Goal: Find specific page/section

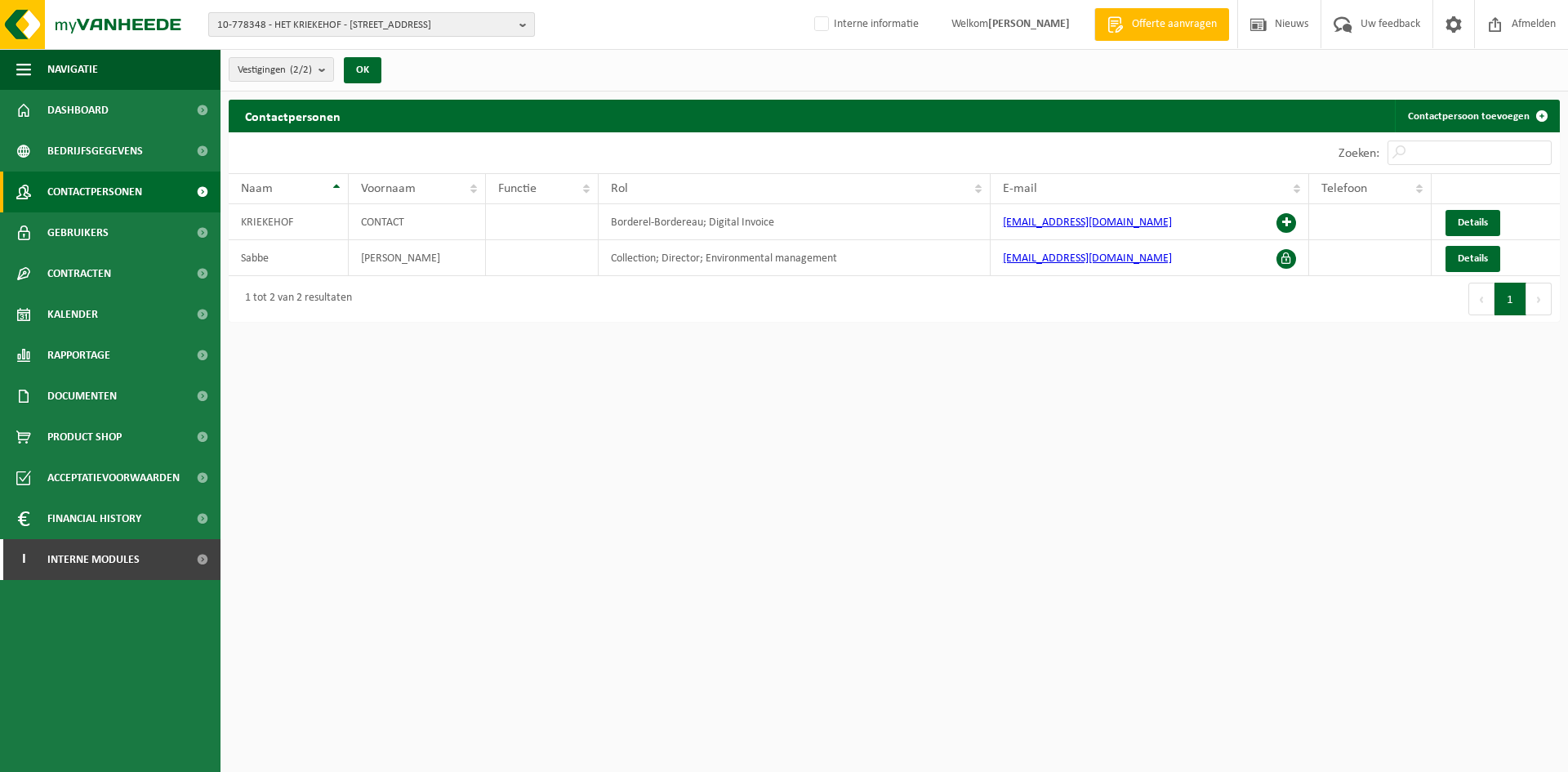
click at [326, 34] on span "10-778348 - HET KRIEKEHOF - 8610 KORTEMARK, WERKENSTRAAT 75" at bounding box center [365, 24] width 296 height 24
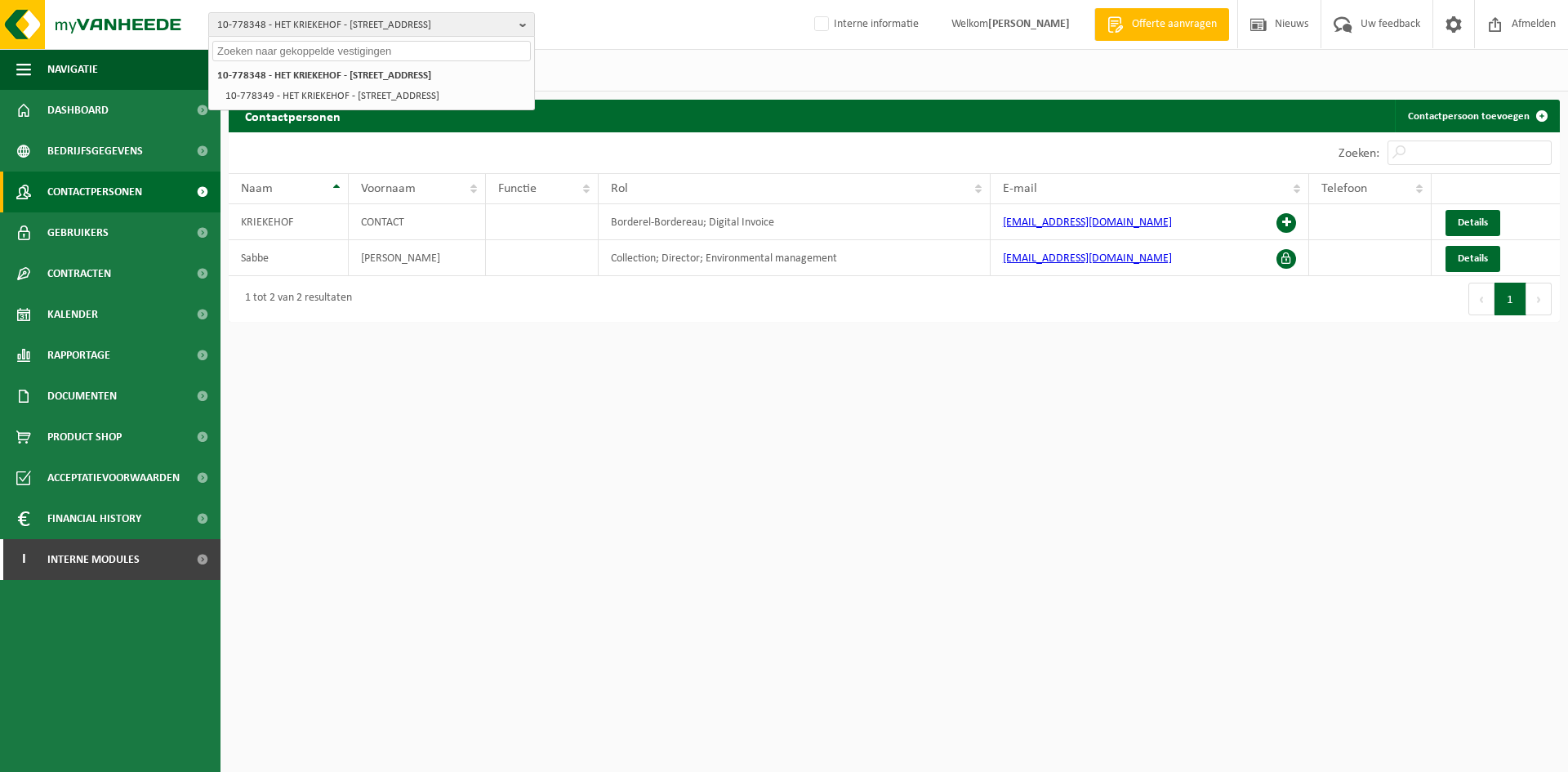
click at [253, 48] on input "text" at bounding box center [371, 50] width 318 height 20
paste input "10-894007"
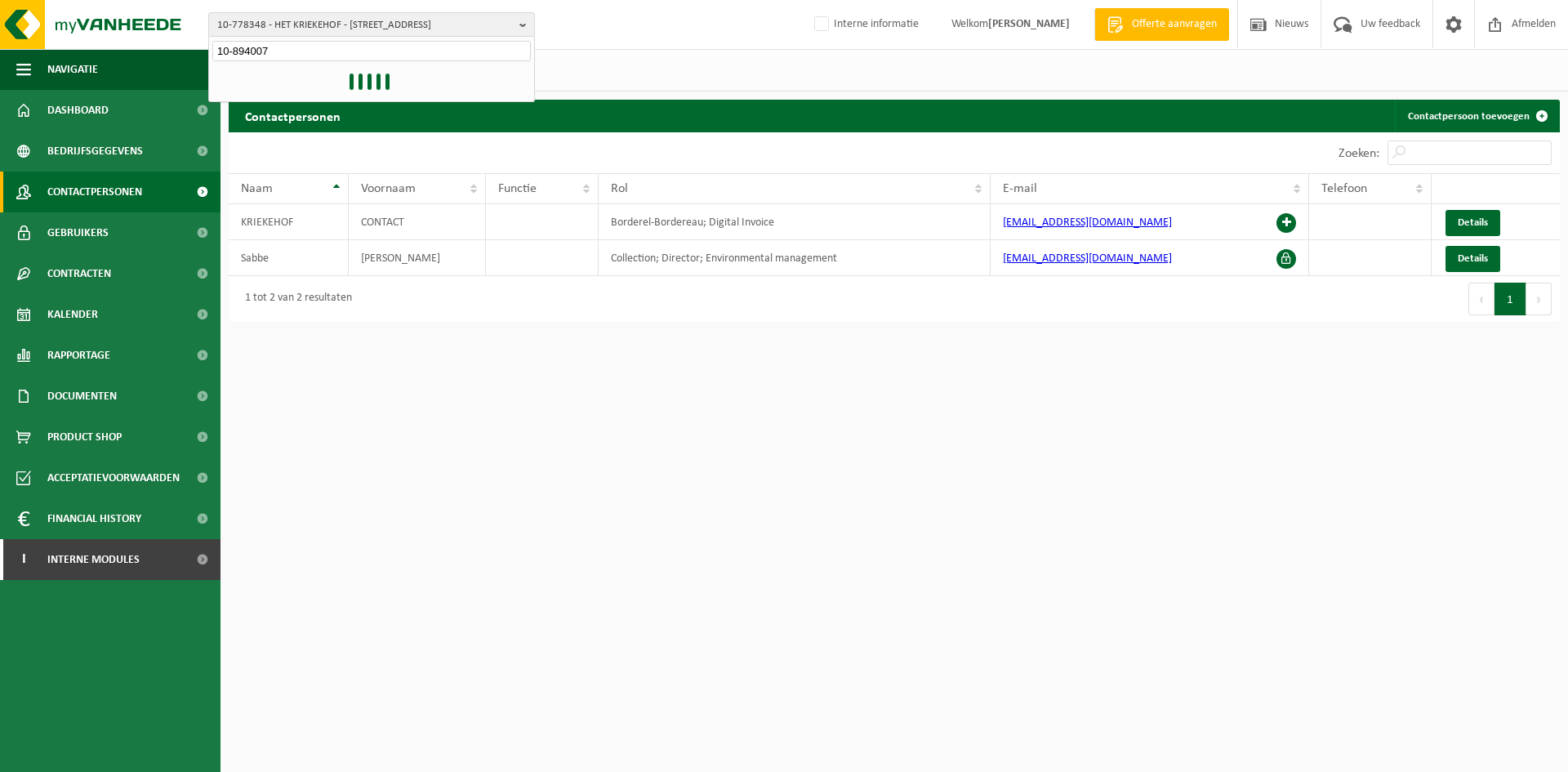
type input "10-894007"
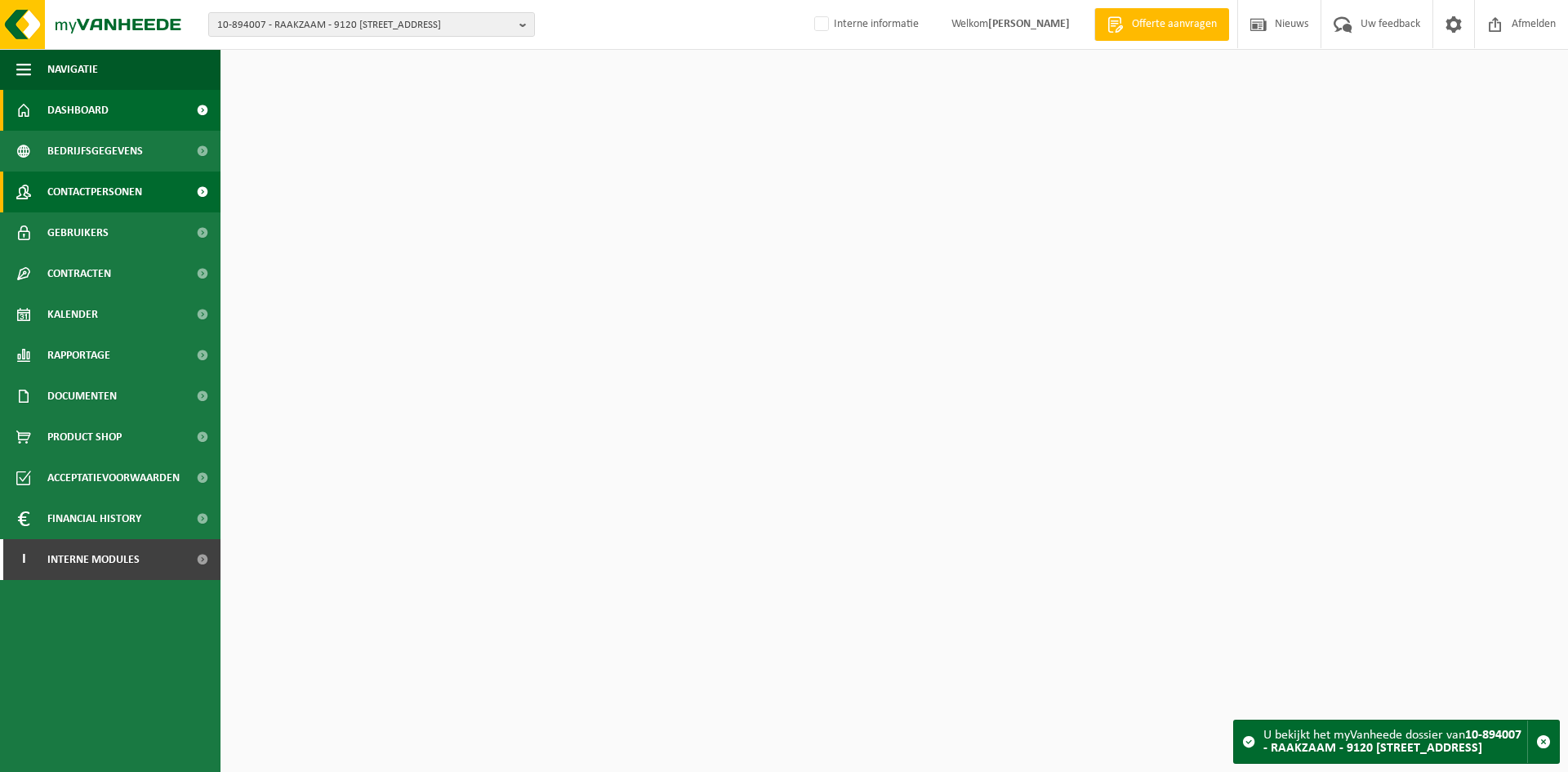
click at [116, 194] on span "Contactpersonen" at bounding box center [95, 192] width 95 height 41
